Goal: Transaction & Acquisition: Purchase product/service

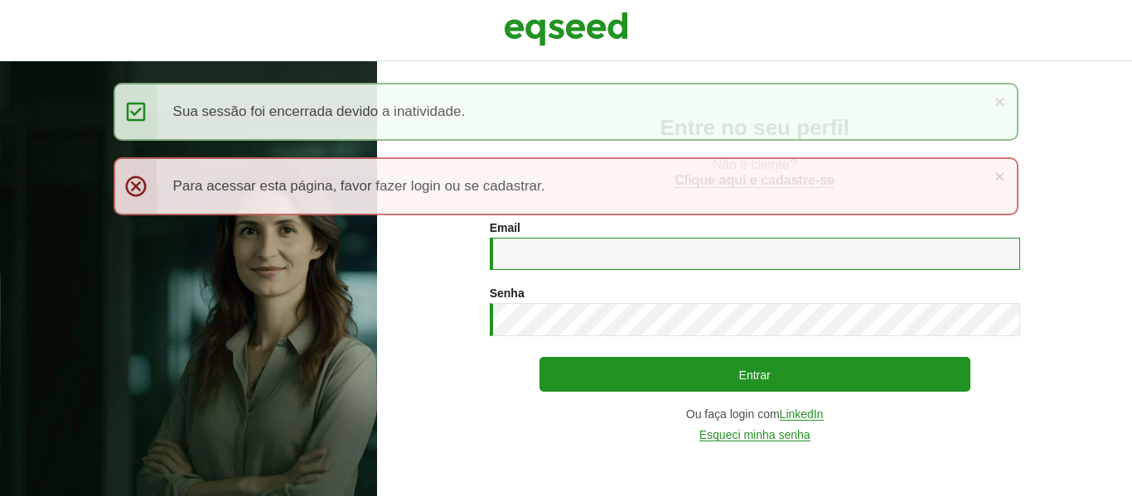
drag, startPoint x: 0, startPoint y: 0, endPoint x: 709, endPoint y: 244, distance: 750.4
click at [709, 244] on input "Email *" at bounding box center [755, 254] width 530 height 32
type input "**********"
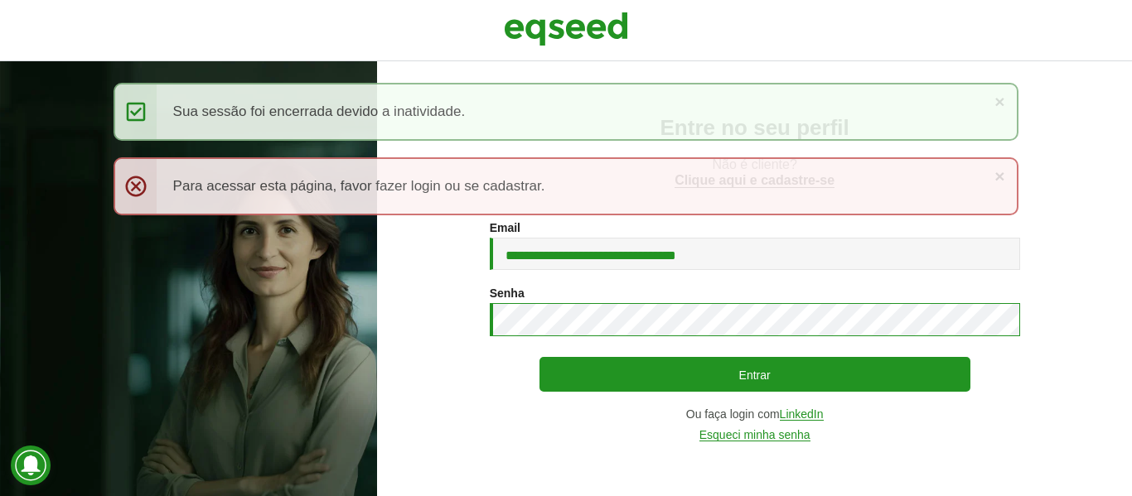
click at [540, 357] on button "Entrar" at bounding box center [755, 374] width 431 height 35
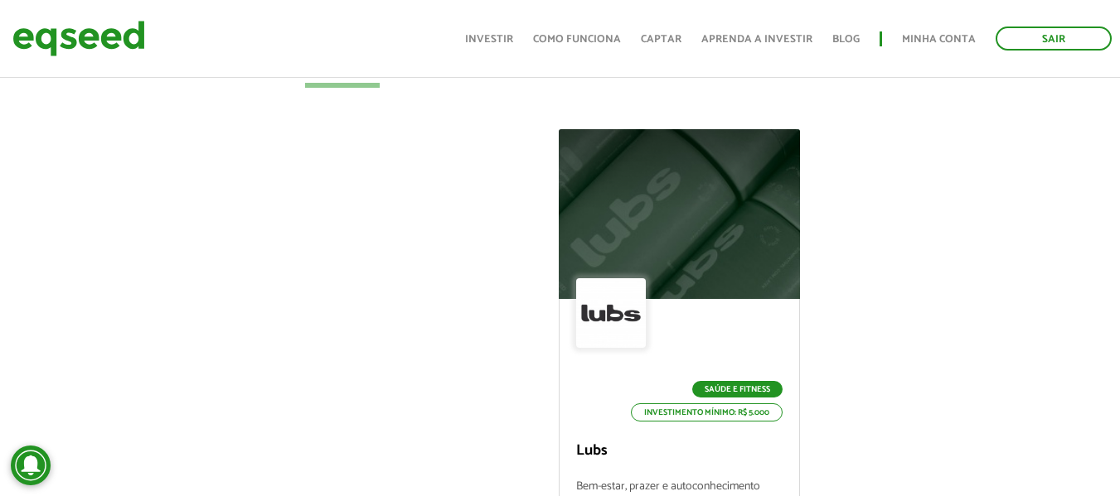
scroll to position [578, 0]
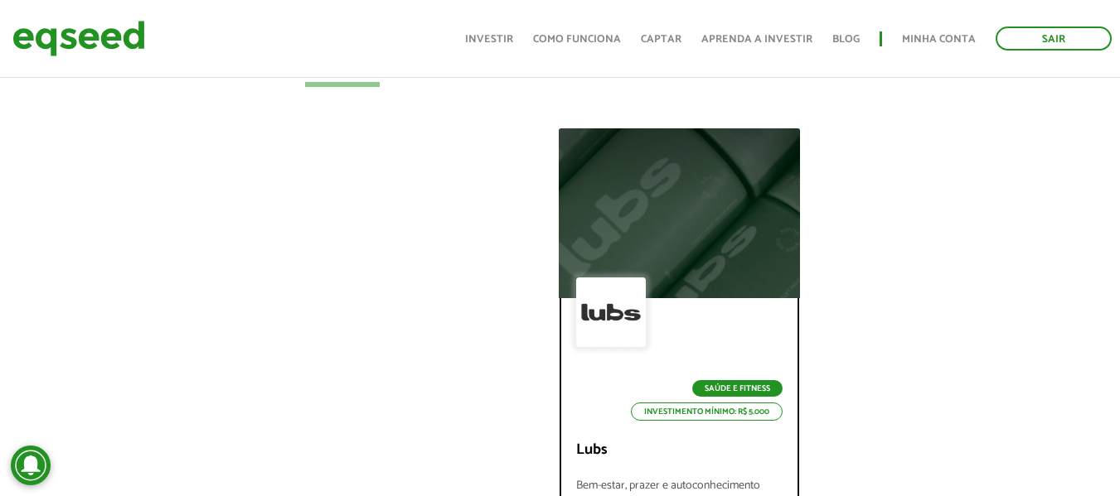
click at [603, 329] on div at bounding box center [611, 313] width 70 height 70
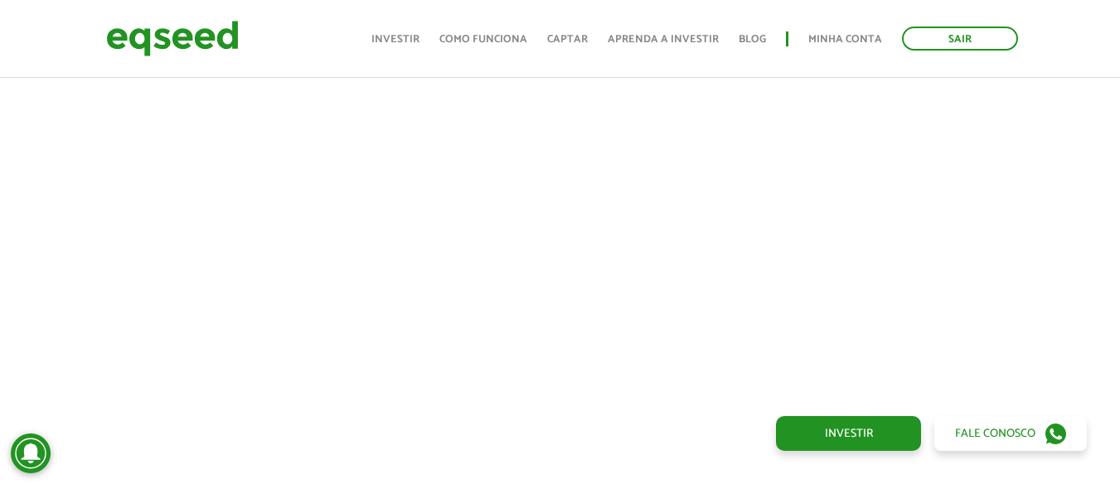
scroll to position [758, 12]
